Goal: Information Seeking & Learning: Learn about a topic

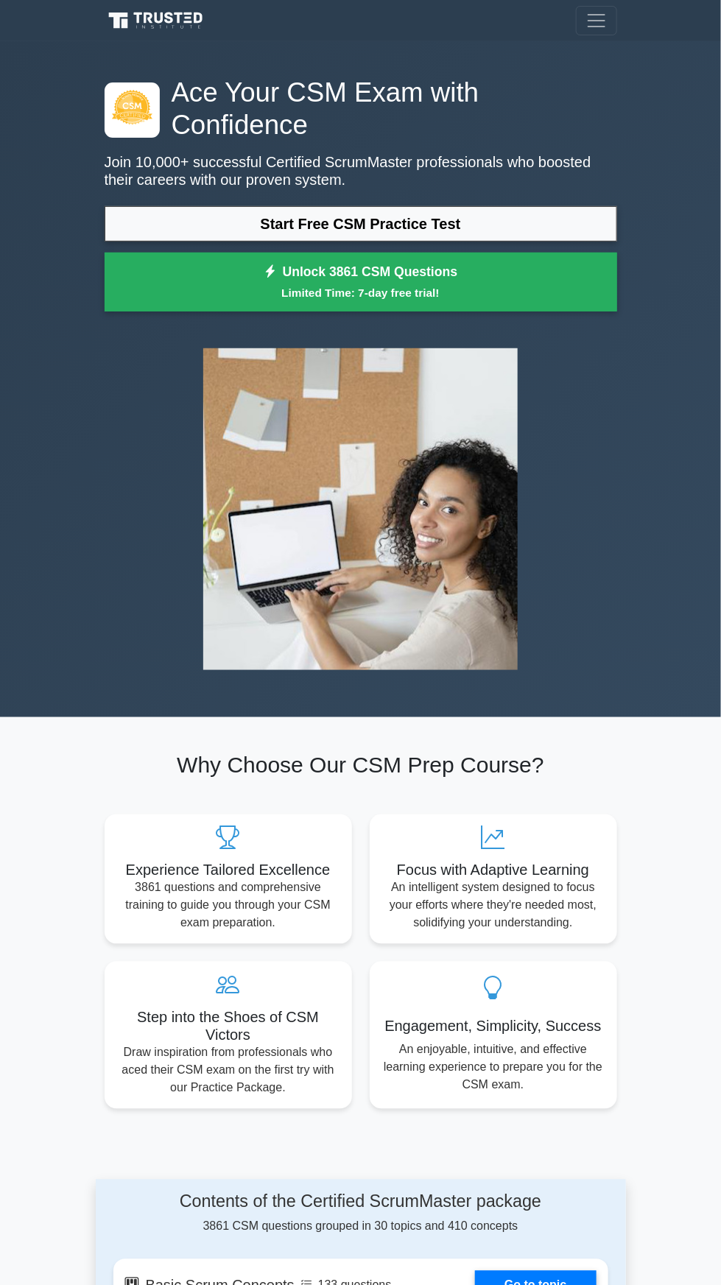
click at [334, 219] on link "Start Free CSM Practice Test" at bounding box center [361, 223] width 512 height 35
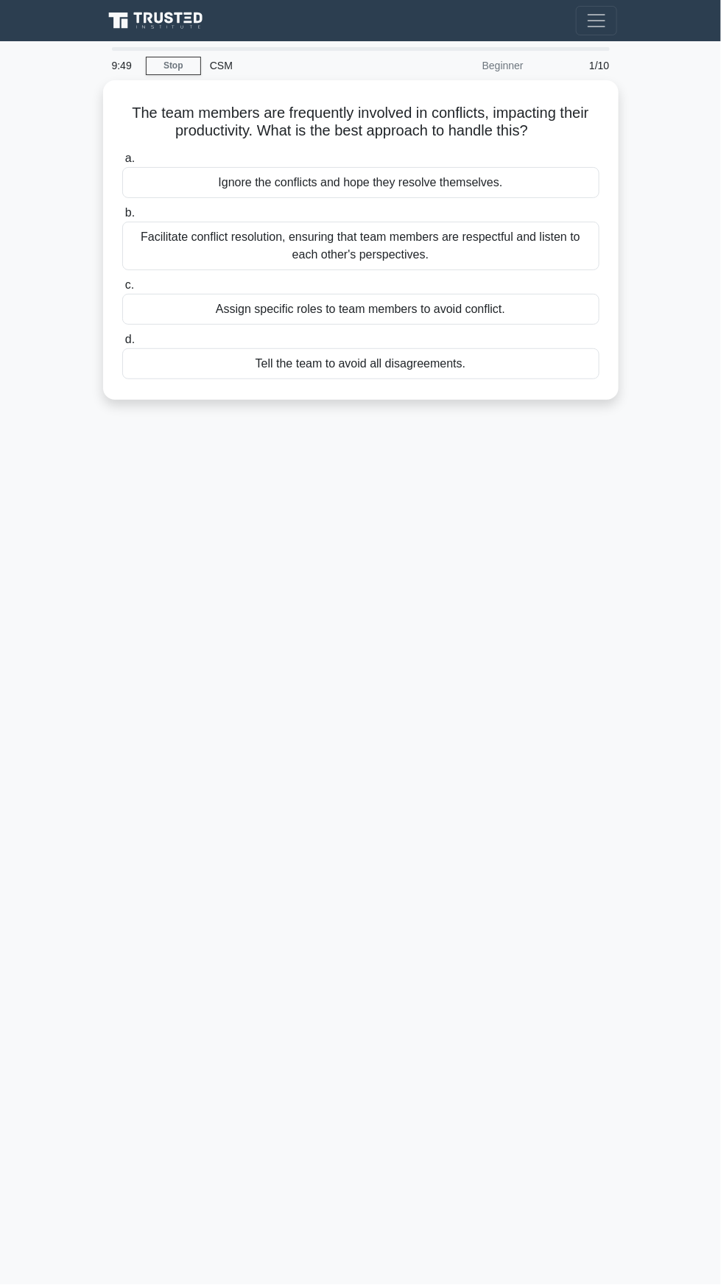
click at [284, 356] on div "Tell the team to avoid all disagreements." at bounding box center [360, 363] width 477 height 31
click at [122, 345] on input "d. Tell the team to avoid all disagreements." at bounding box center [122, 340] width 0 height 10
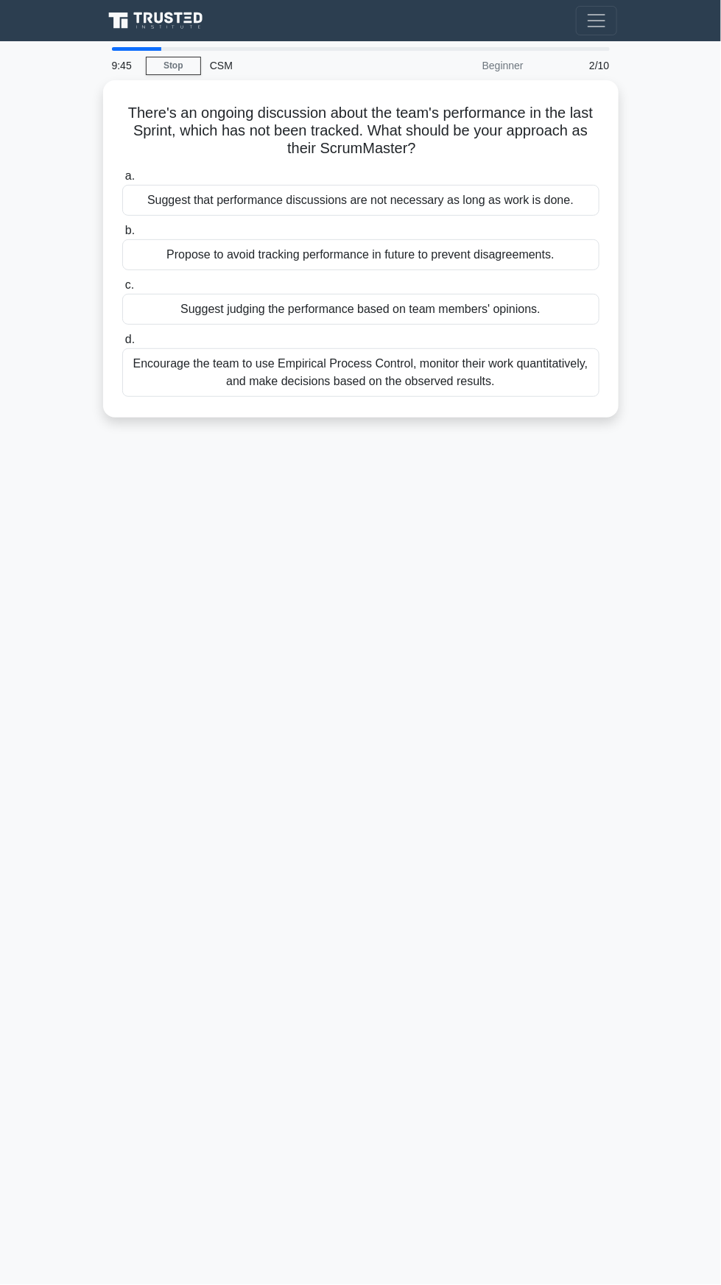
scroll to position [62, 0]
